Goal: Obtain resource: Download file/media

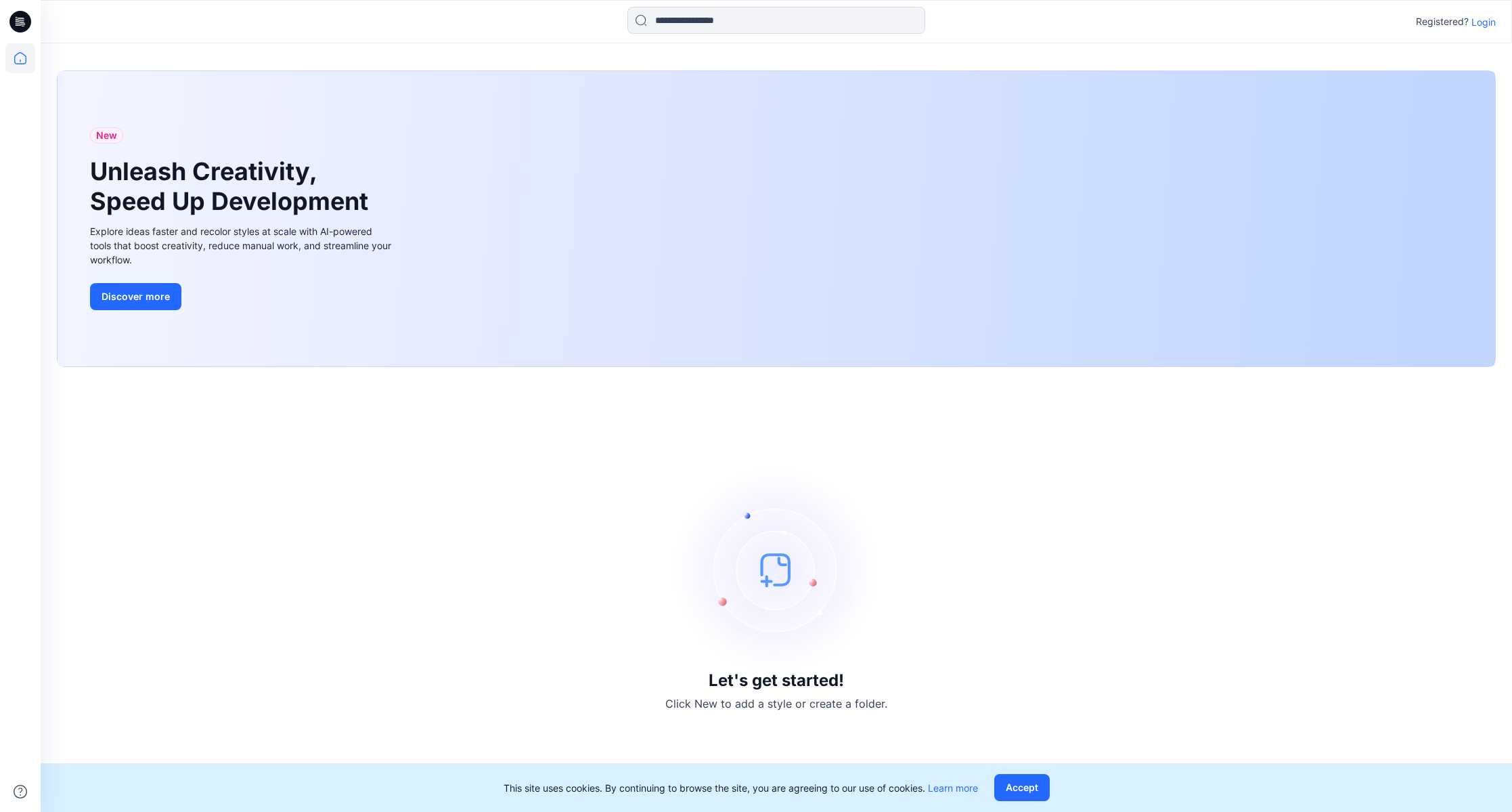
click at [1484, 26] on p "Login" at bounding box center [1483, 22] width 24 height 14
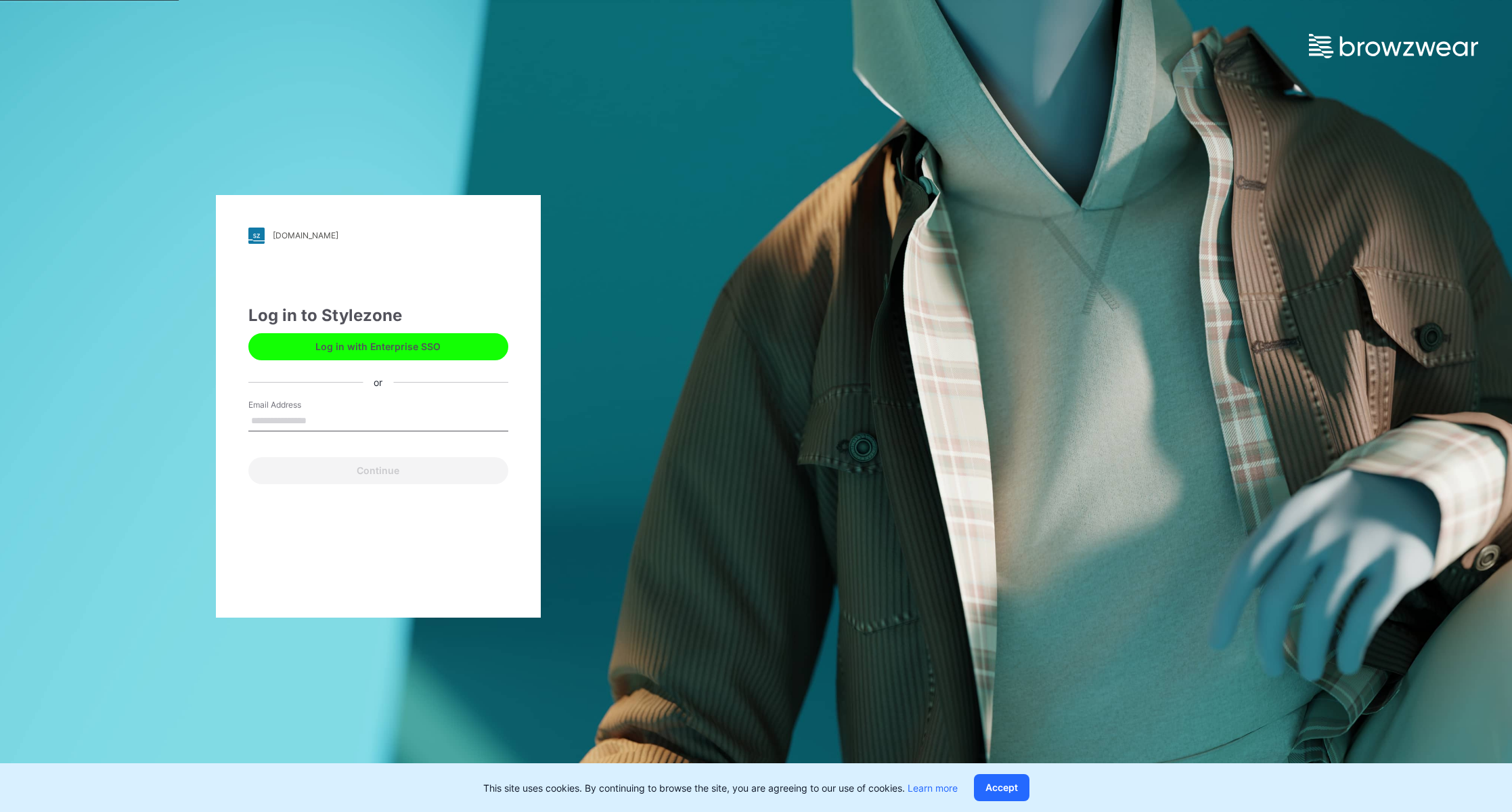
click at [294, 419] on input "Email Address" at bounding box center [378, 421] width 260 height 20
type input "*"
type input "**********"
click at [249, 457] on button "Continue" at bounding box center [378, 471] width 260 height 27
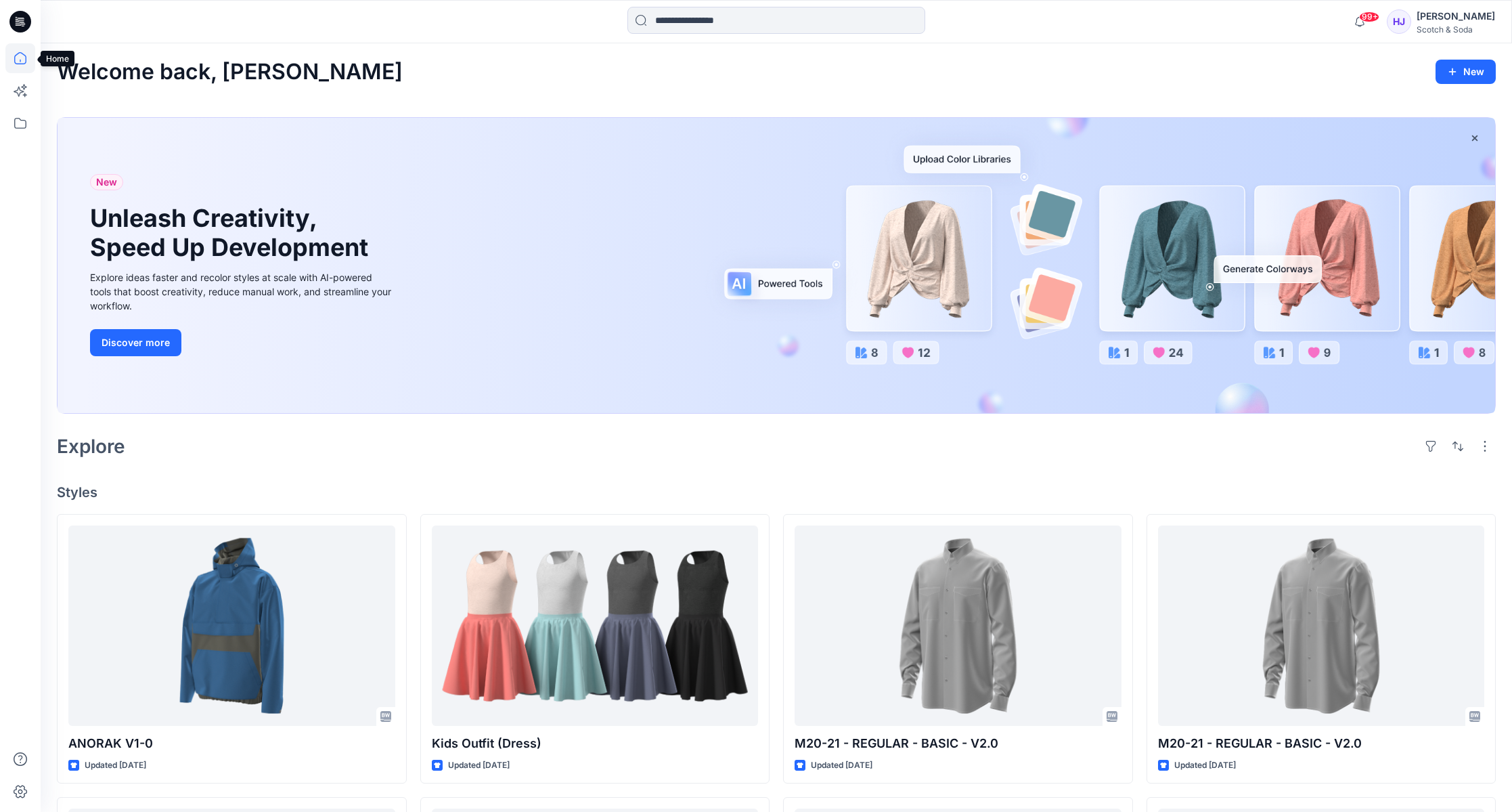
click at [18, 56] on icon at bounding box center [21, 58] width 30 height 30
click at [27, 127] on icon at bounding box center [21, 123] width 30 height 30
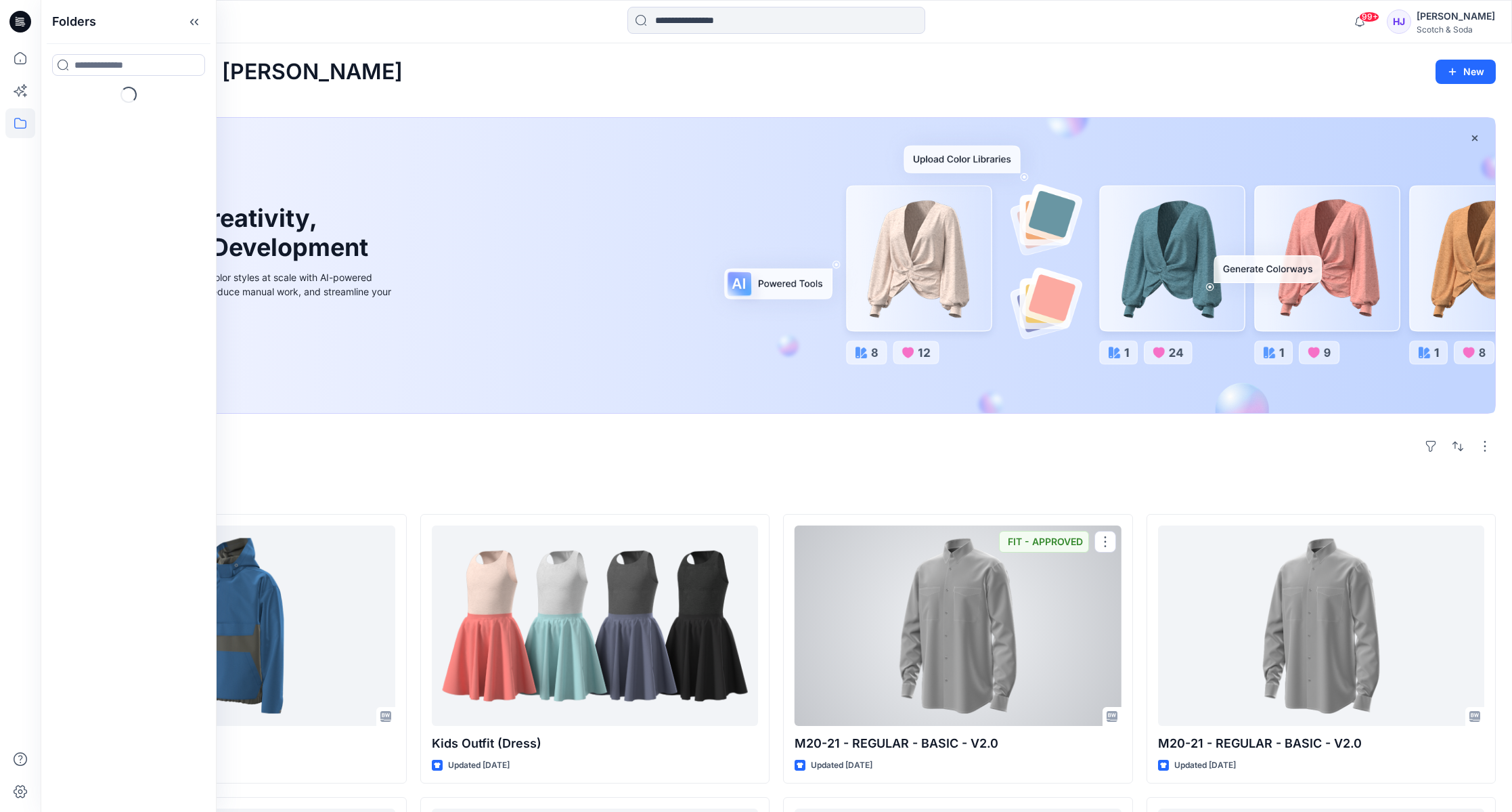
click at [958, 628] on div at bounding box center [958, 626] width 327 height 201
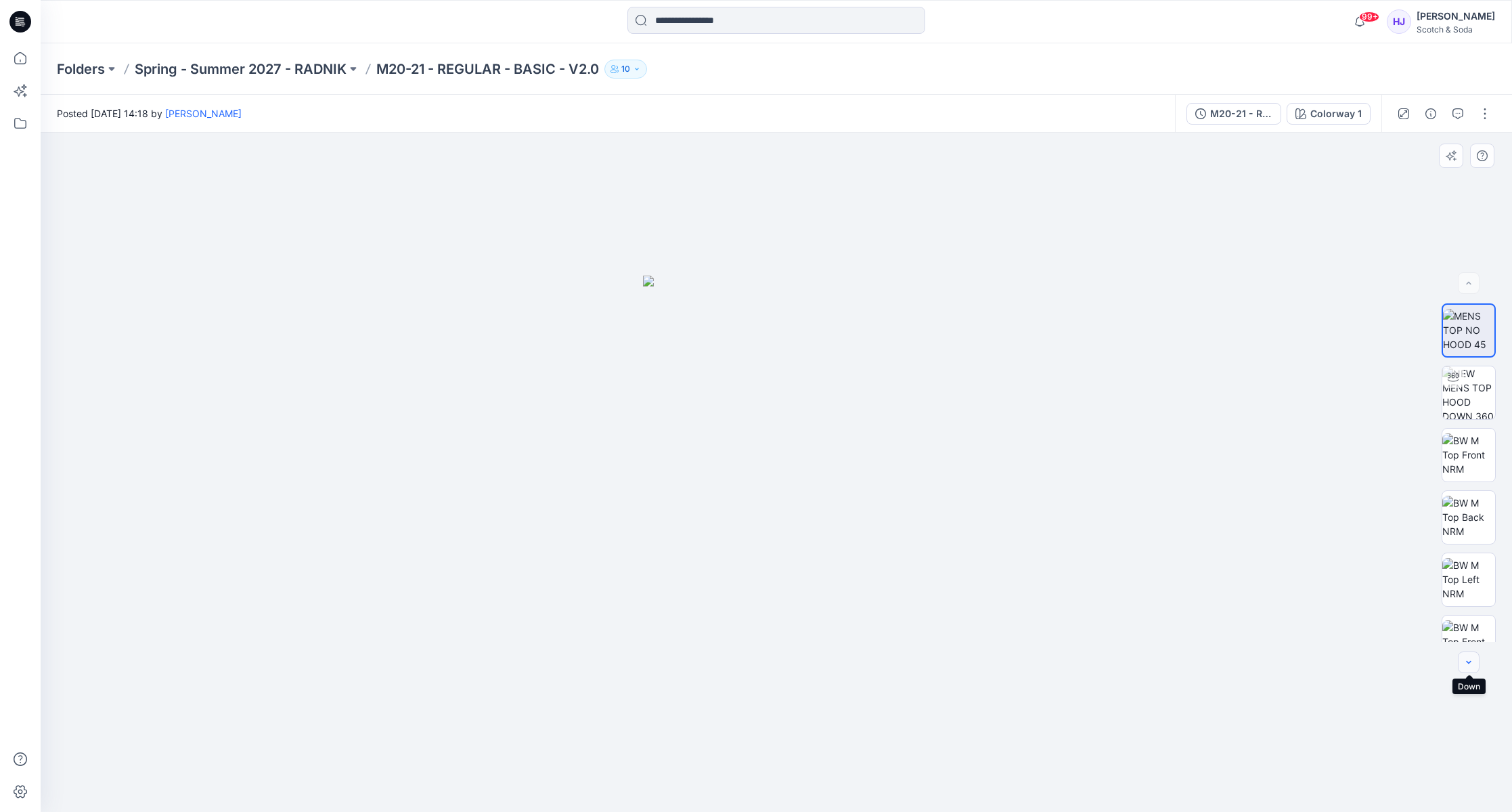
click at [1470, 664] on icon "button" at bounding box center [1468, 662] width 11 height 11
click at [1473, 667] on icon "button" at bounding box center [1468, 662] width 11 height 11
click at [1472, 668] on button "button" at bounding box center [1468, 662] width 21 height 22
click at [1472, 667] on button "button" at bounding box center [1468, 662] width 21 height 22
click at [1472, 667] on button "button" at bounding box center [1468, 662] width 21 height 22
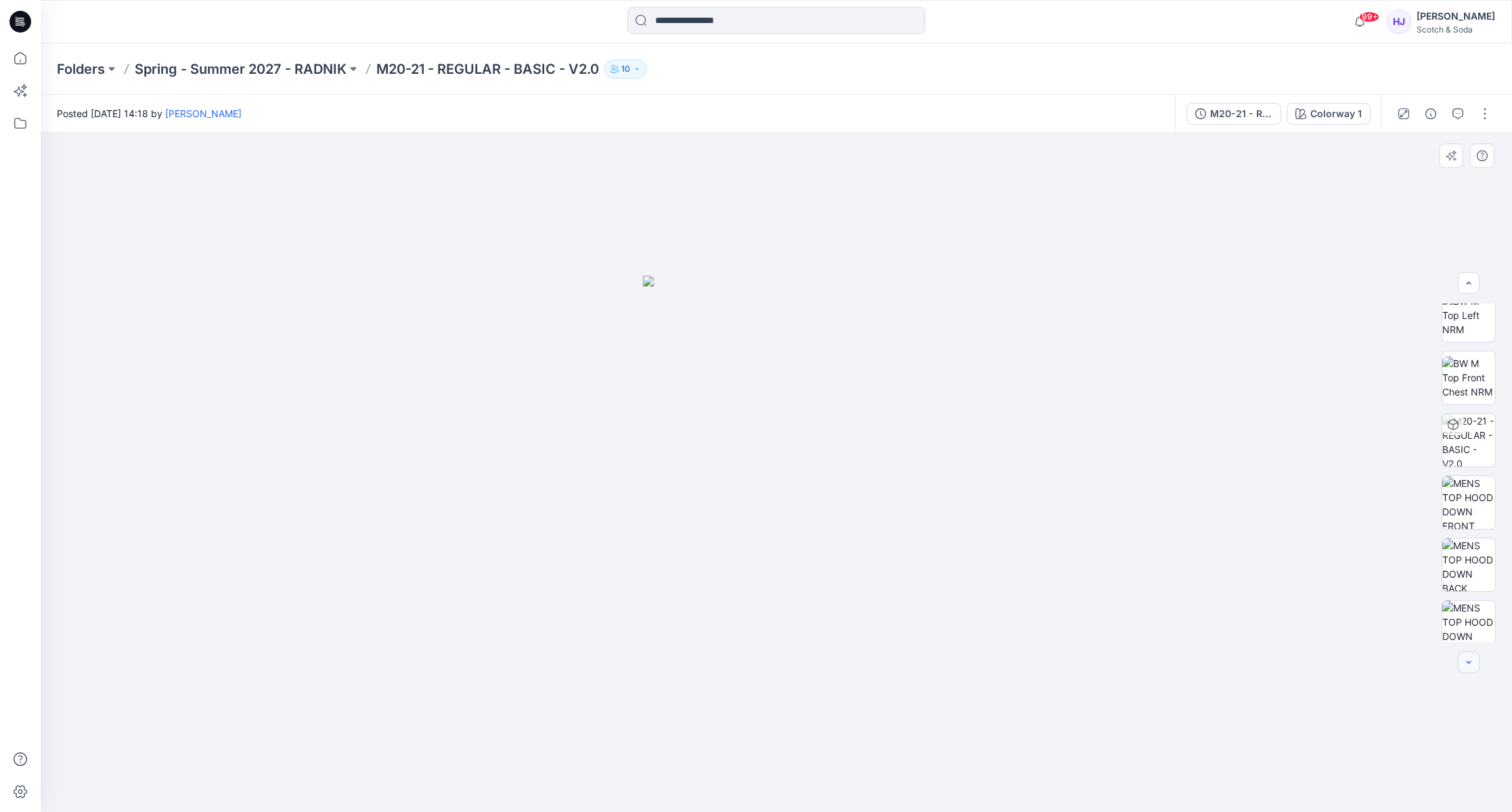
click at [1472, 666] on icon "button" at bounding box center [1468, 662] width 11 height 11
click at [1472, 667] on icon "button" at bounding box center [1468, 662] width 11 height 11
click at [1472, 665] on icon "button" at bounding box center [1468, 662] width 11 height 11
click at [1473, 664] on icon "button" at bounding box center [1468, 662] width 11 height 11
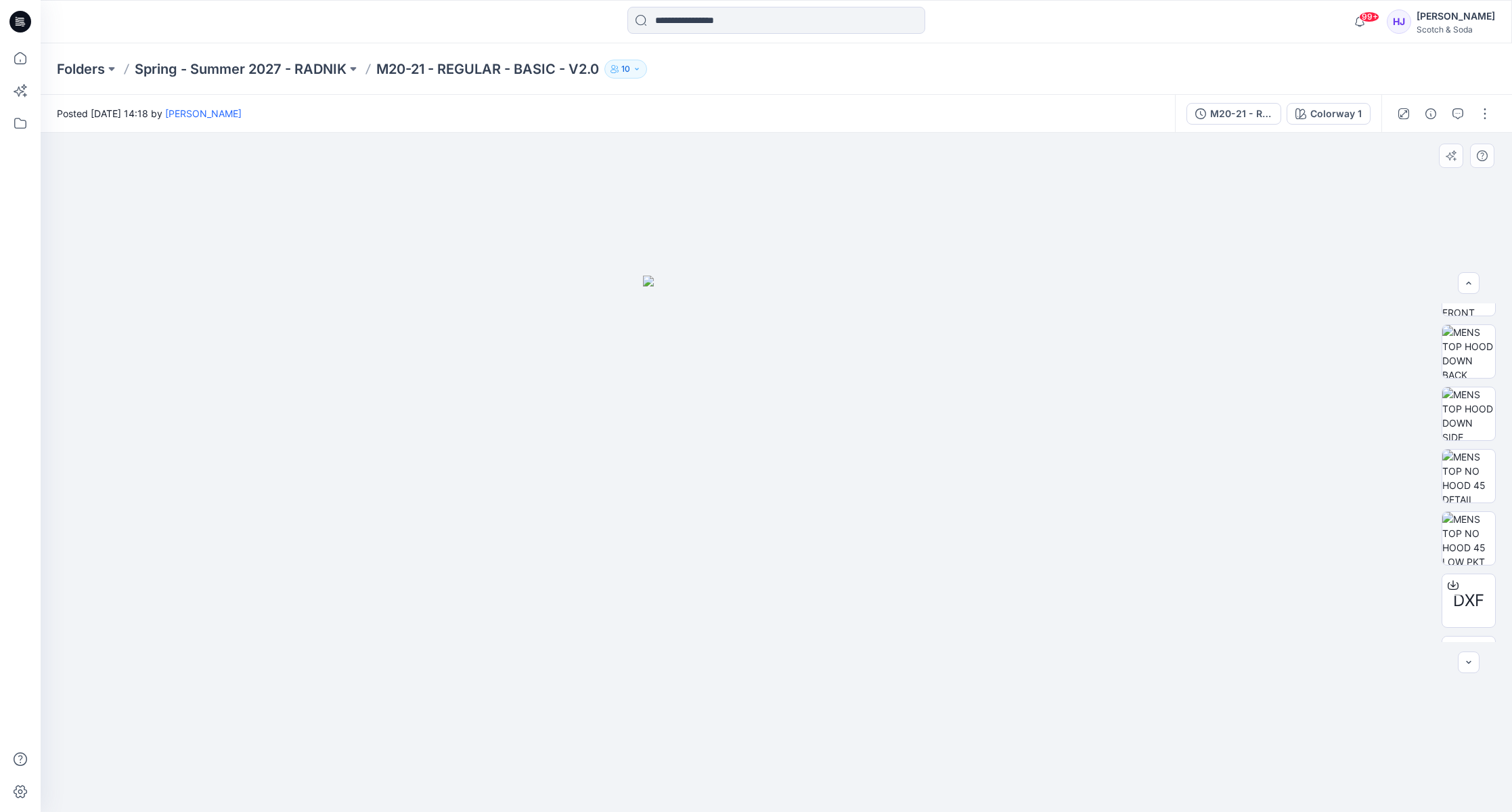
scroll to position [525, 0]
click at [1473, 664] on div at bounding box center [1468, 662] width 21 height 22
click at [21, 126] on icon at bounding box center [21, 123] width 30 height 30
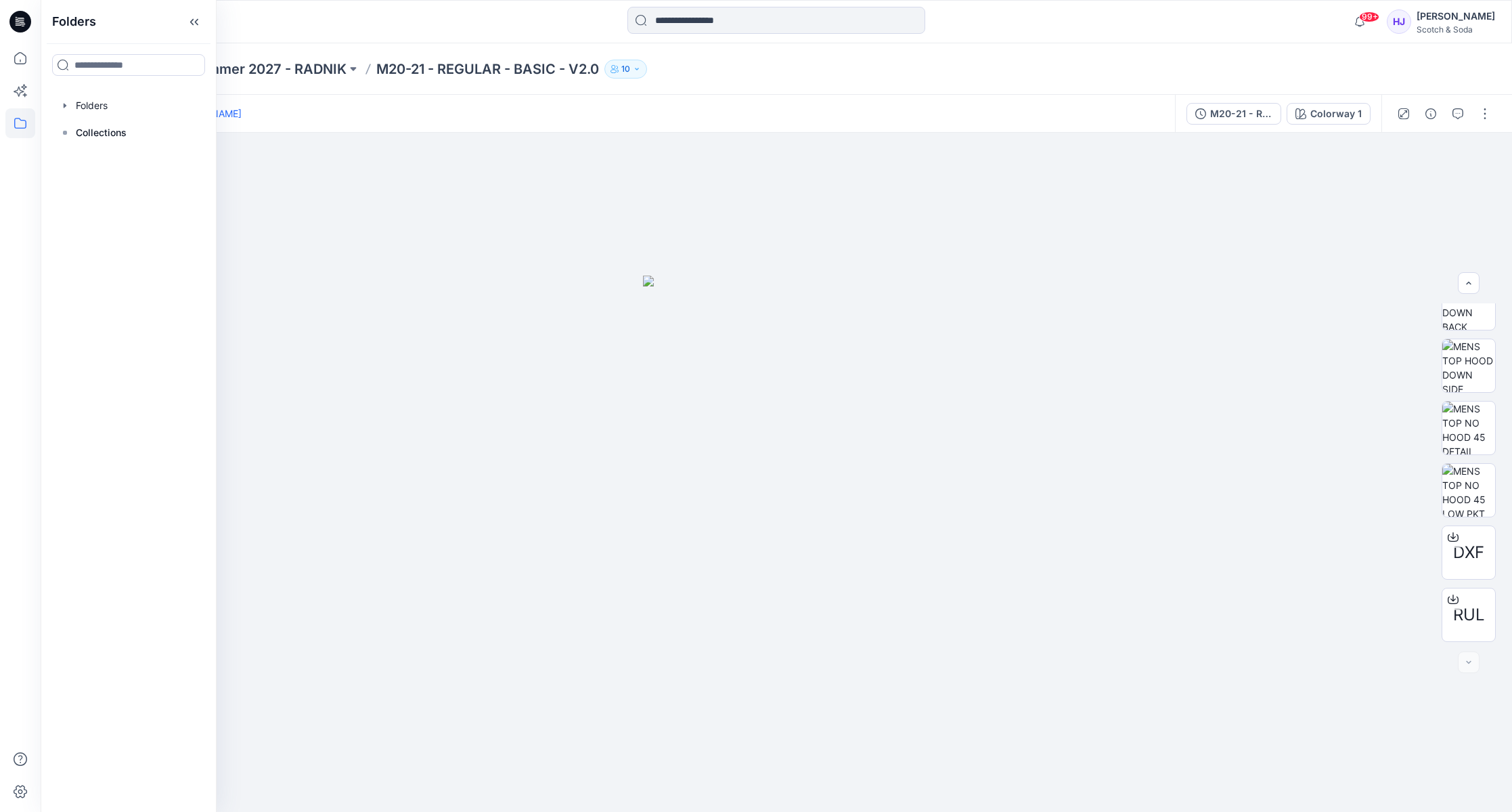
click at [627, 100] on div "Posted [DATE] 14:18 by [PERSON_NAME]" at bounding box center [608, 113] width 1135 height 37
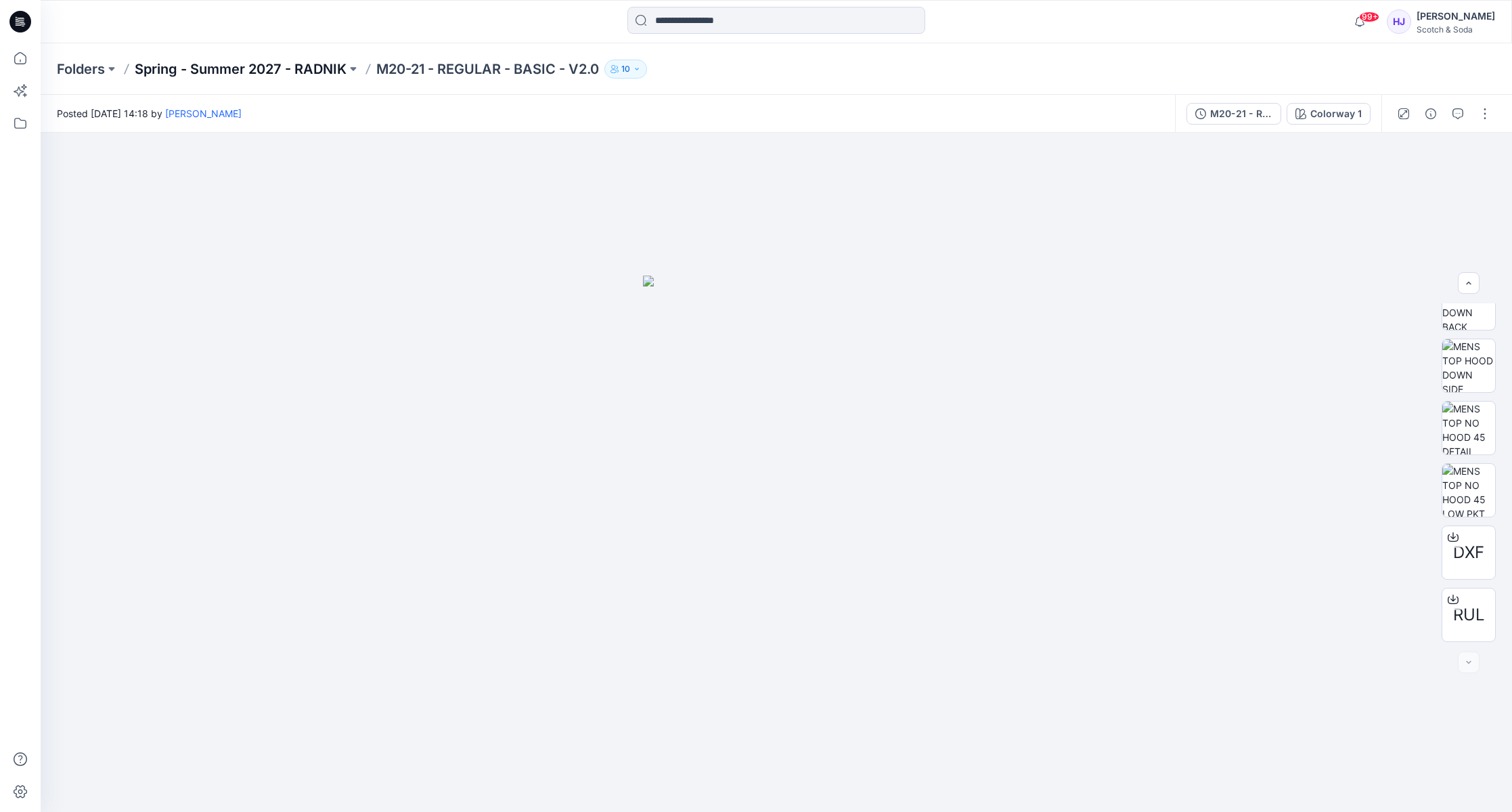
click at [312, 71] on p "Spring - Summer 2027 - RADNIK" at bounding box center [241, 69] width 212 height 19
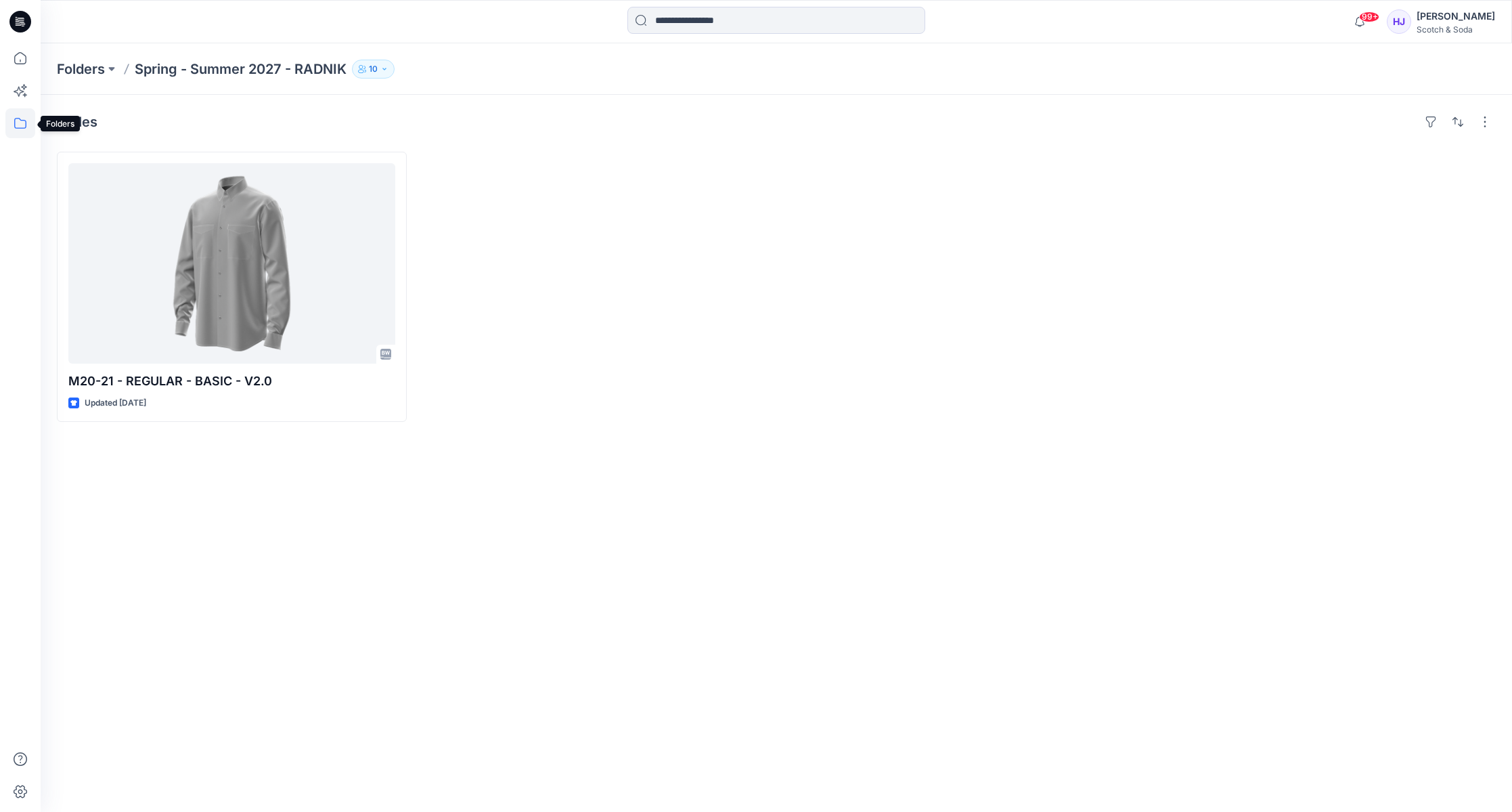
click at [27, 124] on icon at bounding box center [21, 123] width 30 height 30
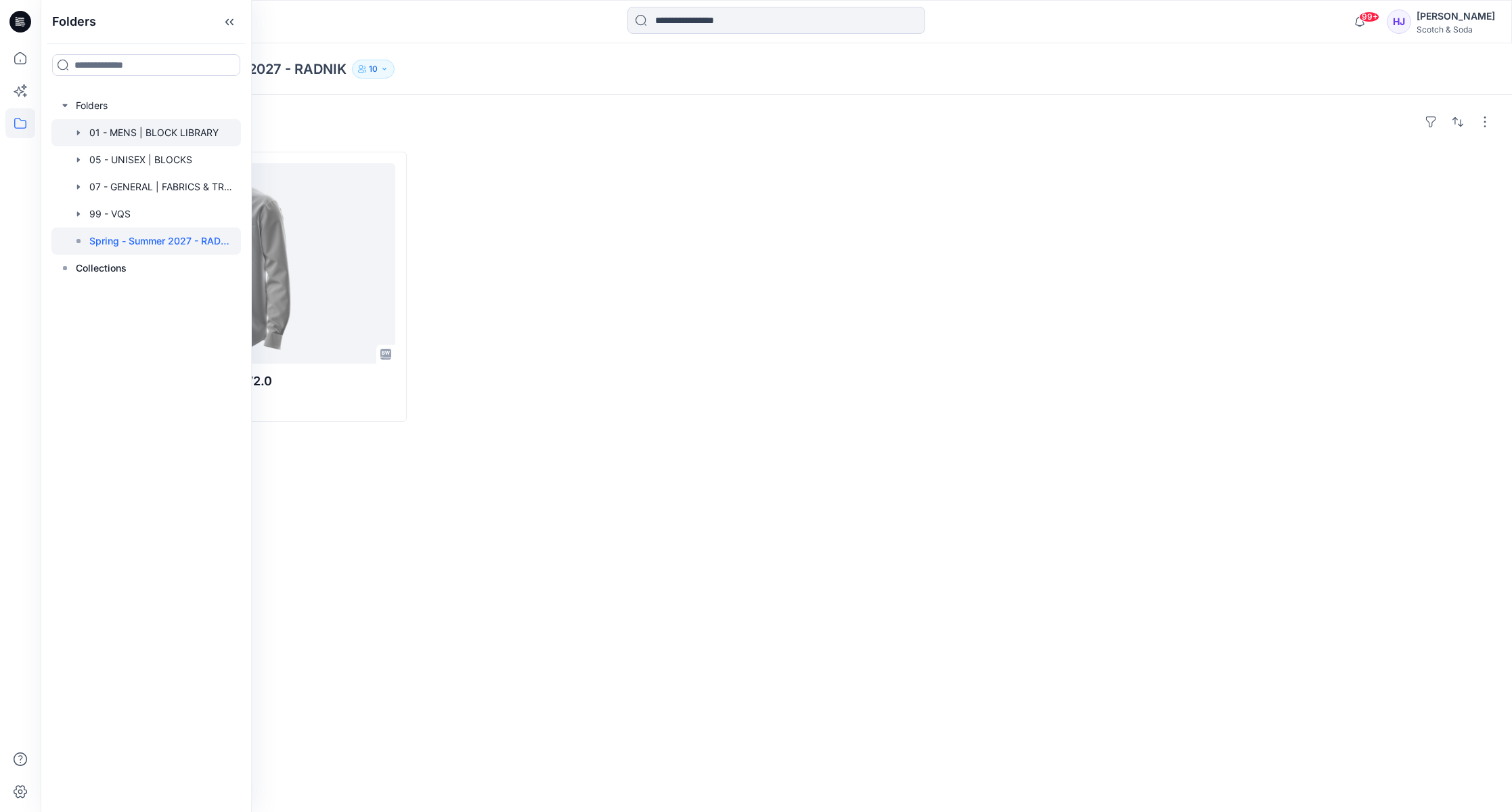
click at [153, 129] on div at bounding box center [146, 133] width 190 height 27
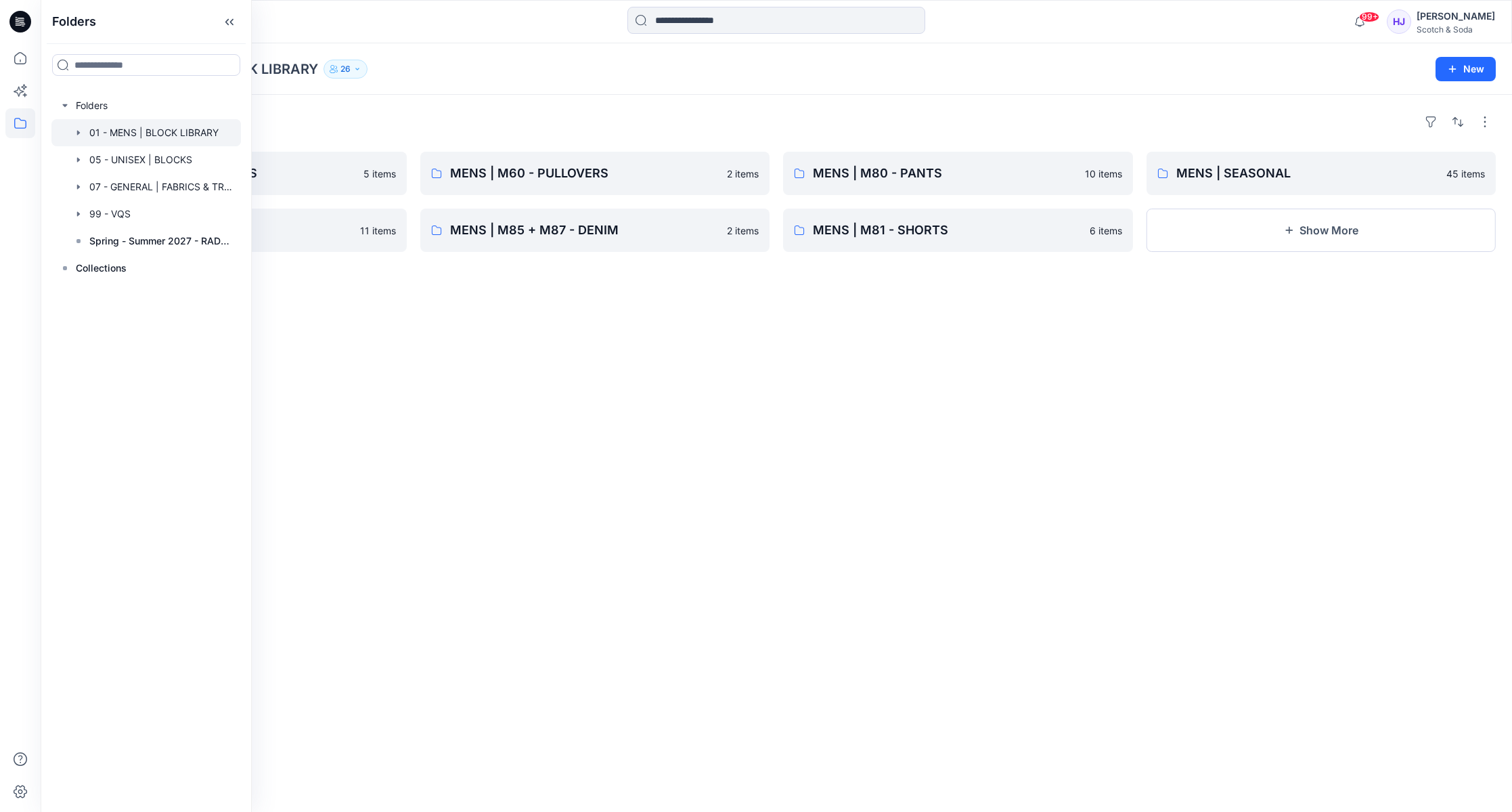
click at [662, 411] on div "Folders MENS | M20 + M21 - SHIRTS 5 items MENS | OUTERWEAR 11 items MENS | M60 …" at bounding box center [776, 453] width 1471 height 717
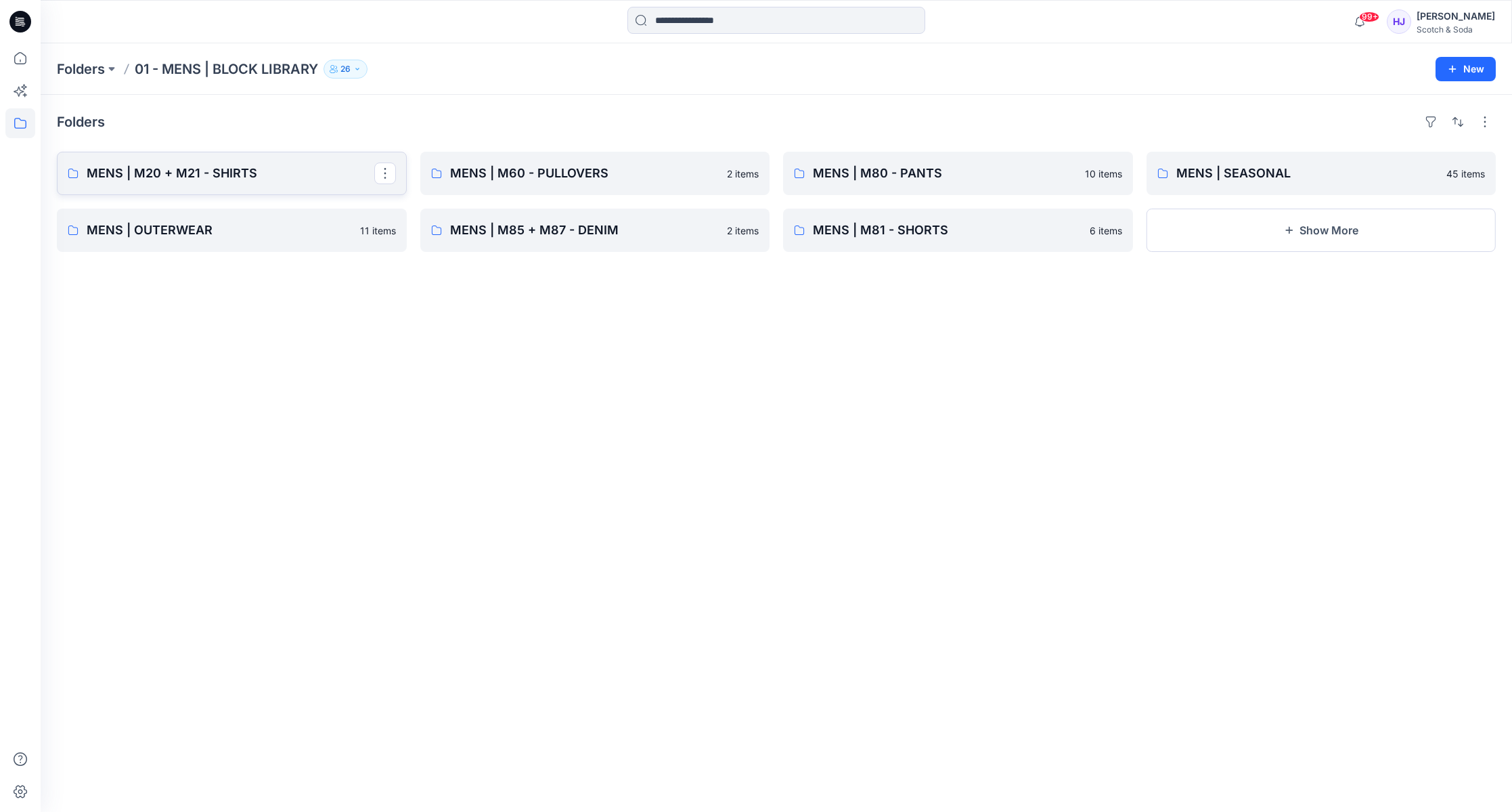
click at [186, 176] on p "MENS | M20 + M21 - SHIRTS" at bounding box center [231, 173] width 288 height 19
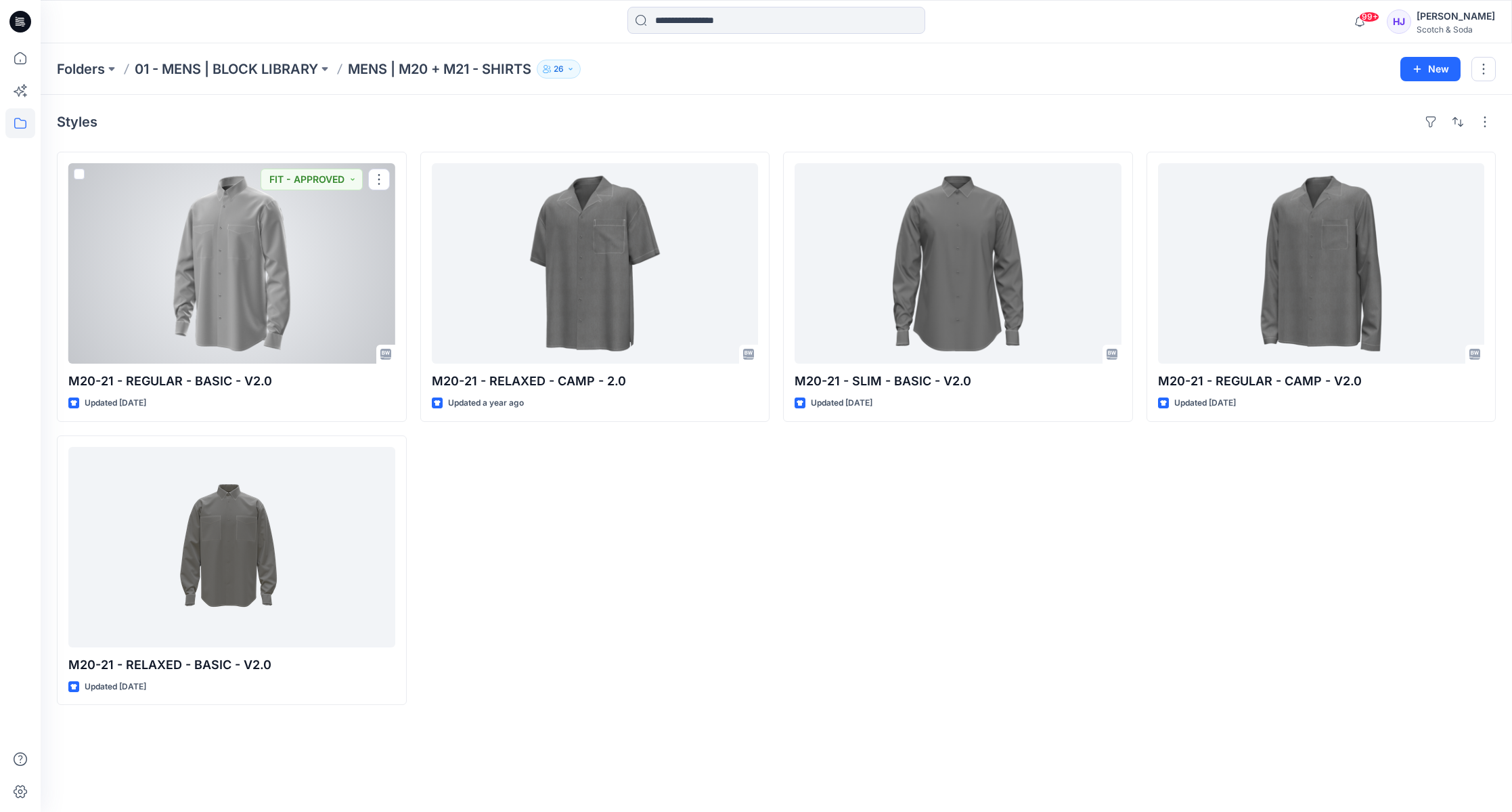
click at [231, 293] on div at bounding box center [231, 264] width 327 height 201
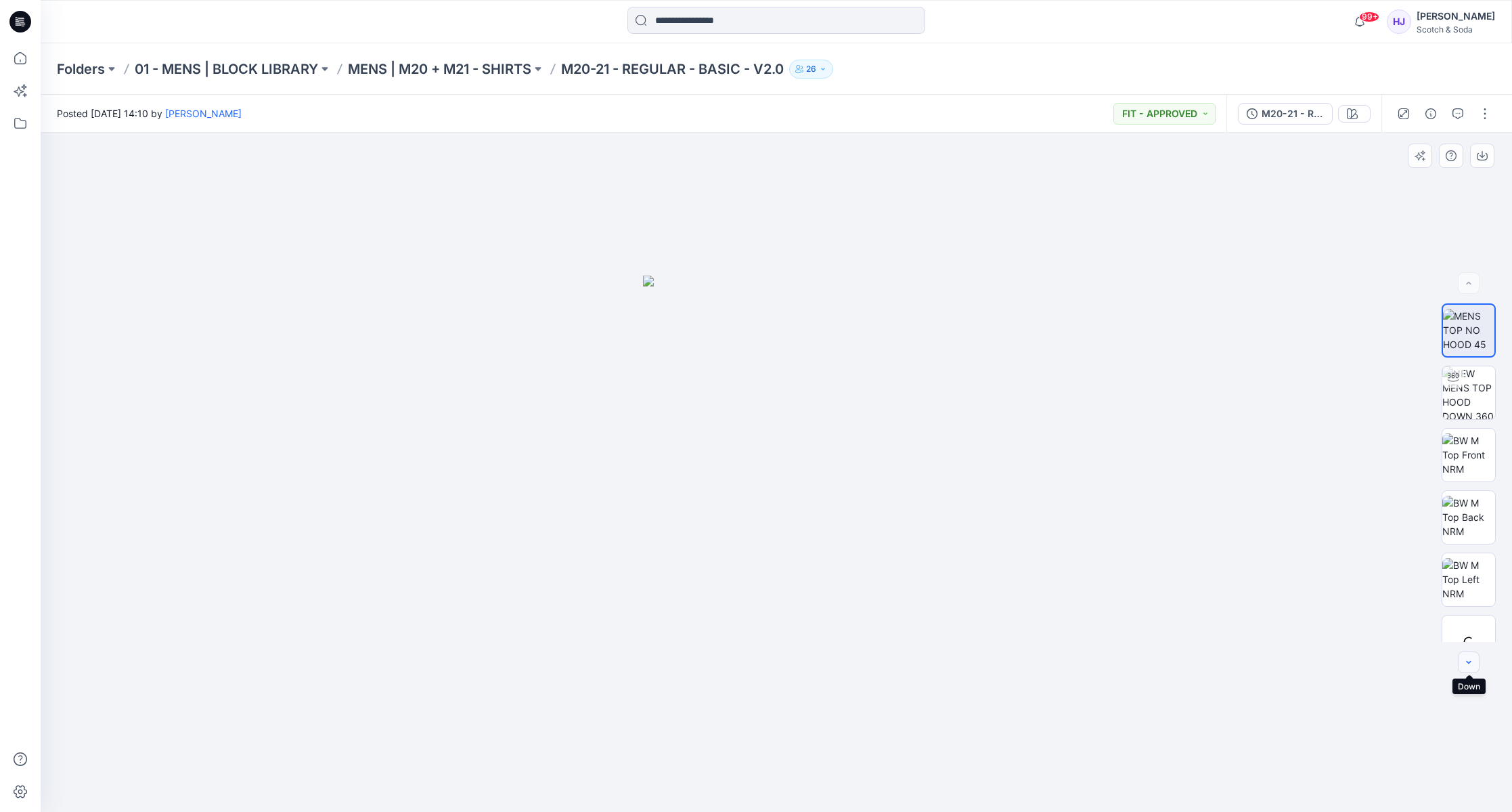
click at [1468, 667] on icon "button" at bounding box center [1468, 662] width 11 height 11
click at [1462, 663] on button "button" at bounding box center [1468, 662] width 21 height 22
click at [1463, 664] on icon "button" at bounding box center [1468, 662] width 11 height 11
click at [1463, 659] on icon "button" at bounding box center [1468, 662] width 11 height 11
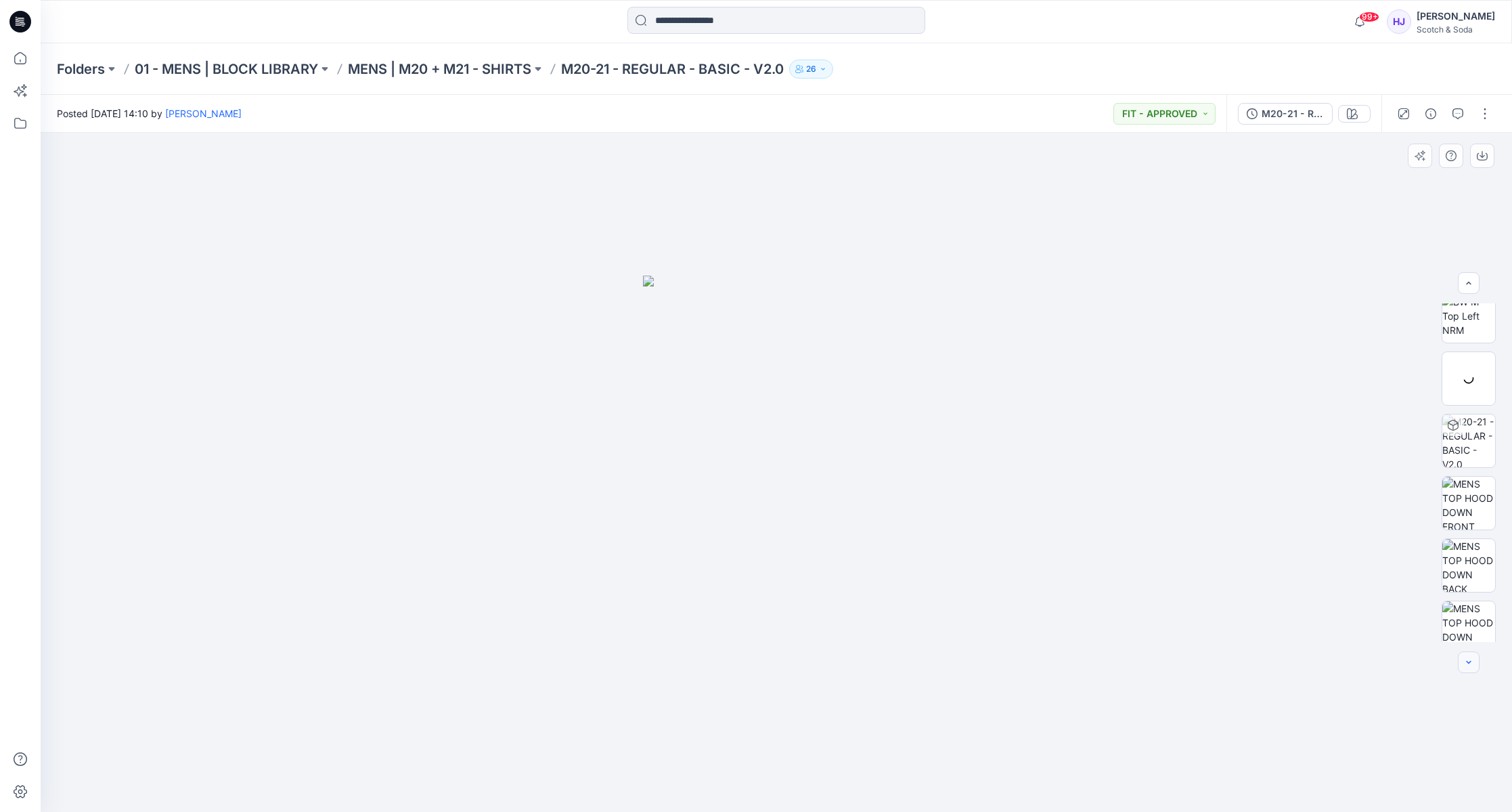
click at [1465, 659] on icon "button" at bounding box center [1468, 662] width 11 height 11
click at [1468, 661] on icon "button" at bounding box center [1468, 662] width 11 height 11
click at [1467, 661] on icon "button" at bounding box center [1468, 662] width 11 height 11
click at [1468, 662] on icon "button" at bounding box center [1468, 661] width 5 height 3
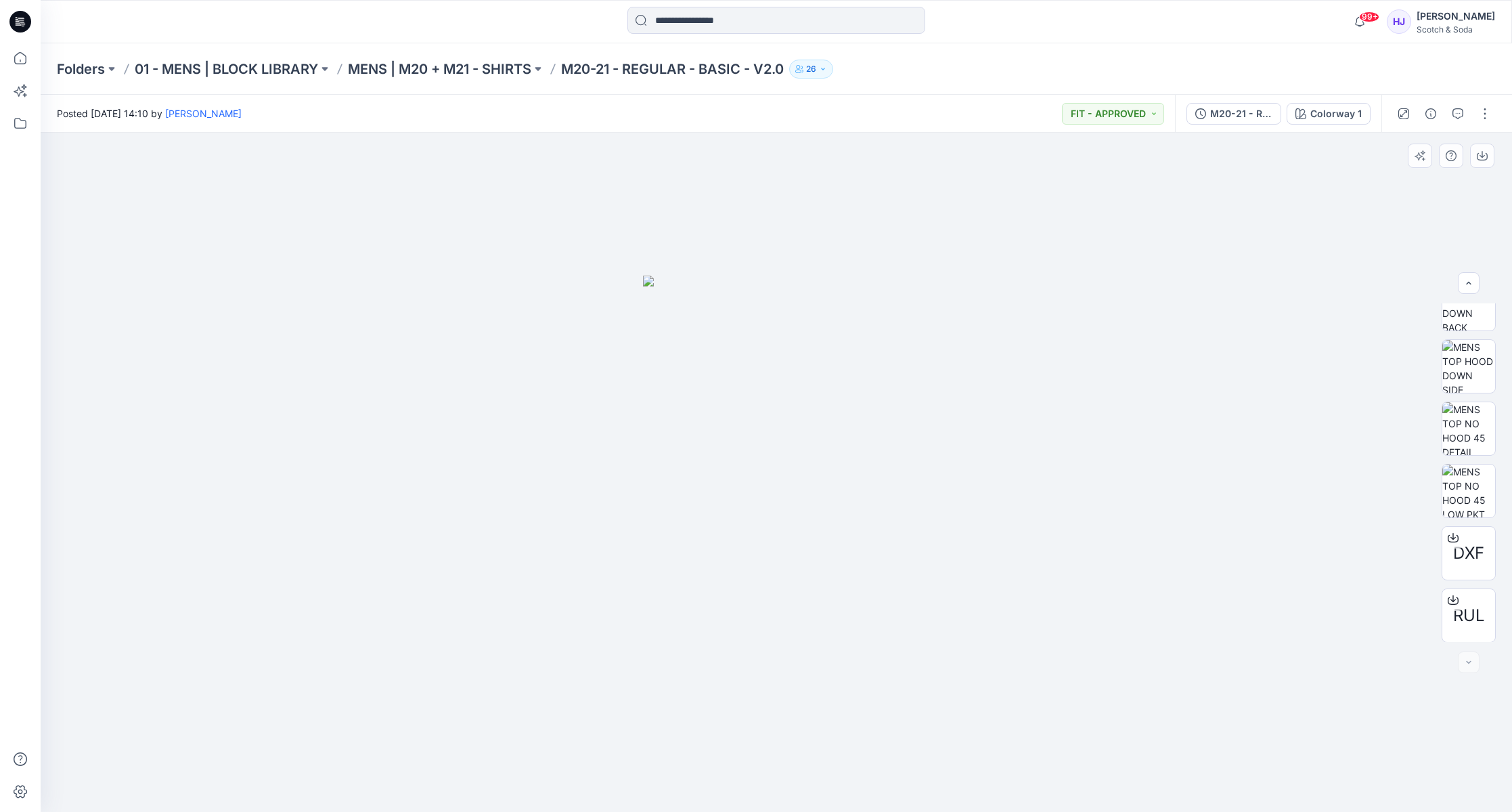
click at [1468, 659] on div at bounding box center [1468, 662] width 21 height 22
click at [1473, 552] on span "DXF" at bounding box center [1468, 553] width 31 height 24
drag, startPoint x: 1488, startPoint y: 110, endPoint x: 1488, endPoint y: 120, distance: 10.0
click at [1488, 110] on button "button" at bounding box center [1485, 114] width 21 height 22
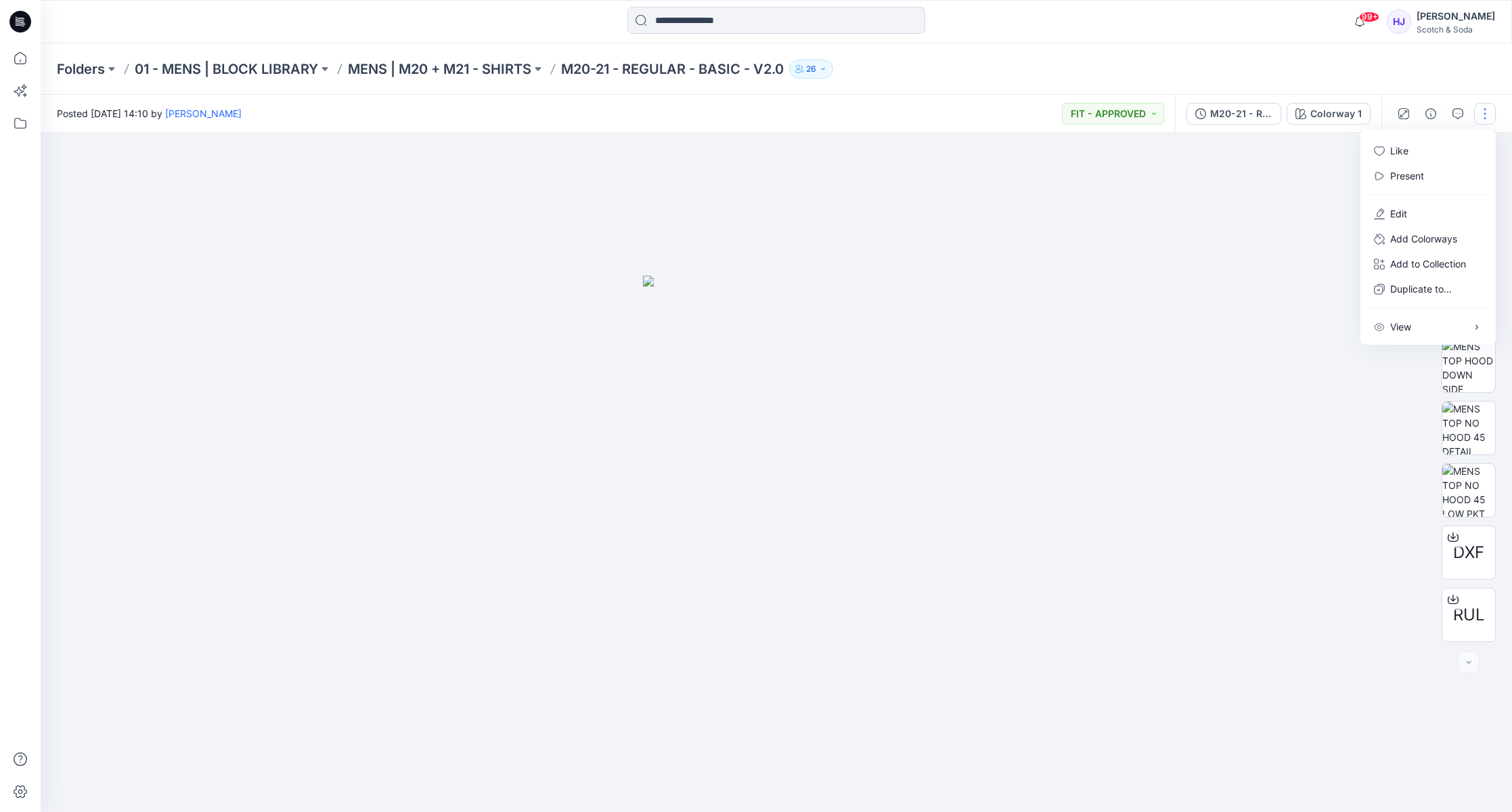
drag, startPoint x: 1366, startPoint y: 70, endPoint x: 1280, endPoint y: 91, distance: 88.5
click at [1368, 70] on div "Folders 01 - MENS | BLOCK LIBRARY MENS | M20 + M21 - SHIRTS M20-21 - REGULAR - …" at bounding box center [723, 69] width 1333 height 19
click at [1256, 118] on div "M20-21 - REGULAR - BASIC - V2.0" at bounding box center [1241, 113] width 62 height 15
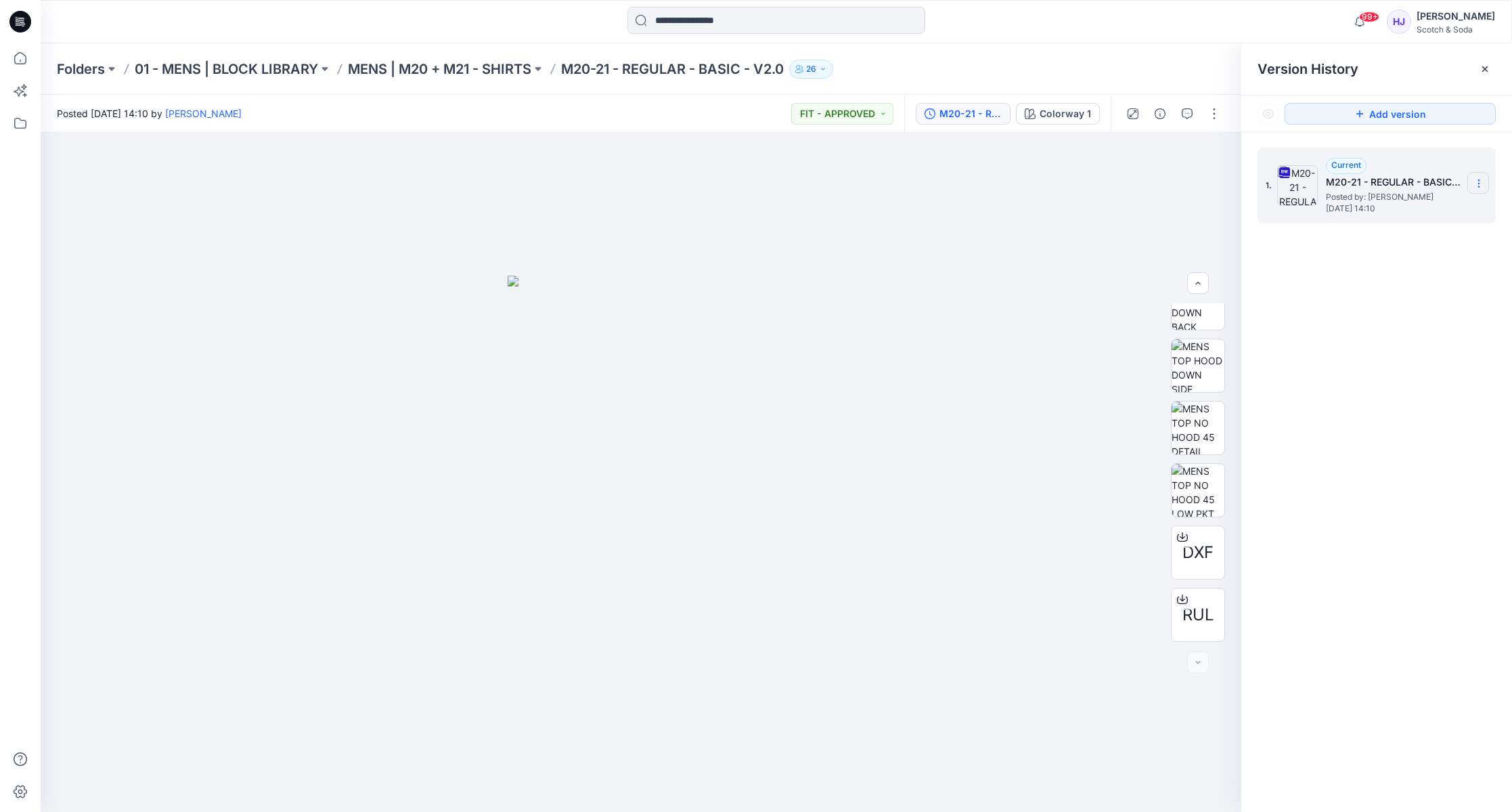
click at [1482, 185] on icon at bounding box center [1478, 183] width 11 height 11
click at [1430, 202] on span "Download Source BW File" at bounding box center [1410, 210] width 113 height 16
